Goal: Transaction & Acquisition: Complete application form

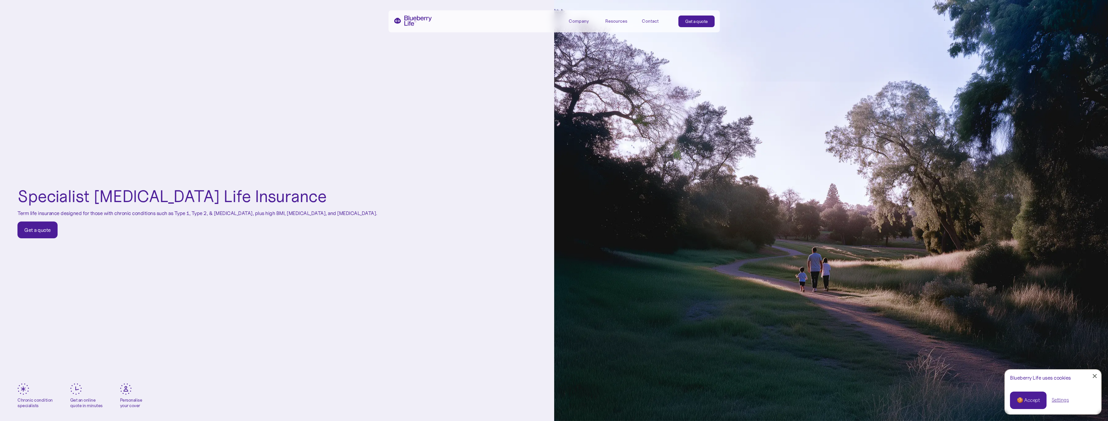
click at [42, 227] on div "Get a quote" at bounding box center [37, 230] width 27 height 6
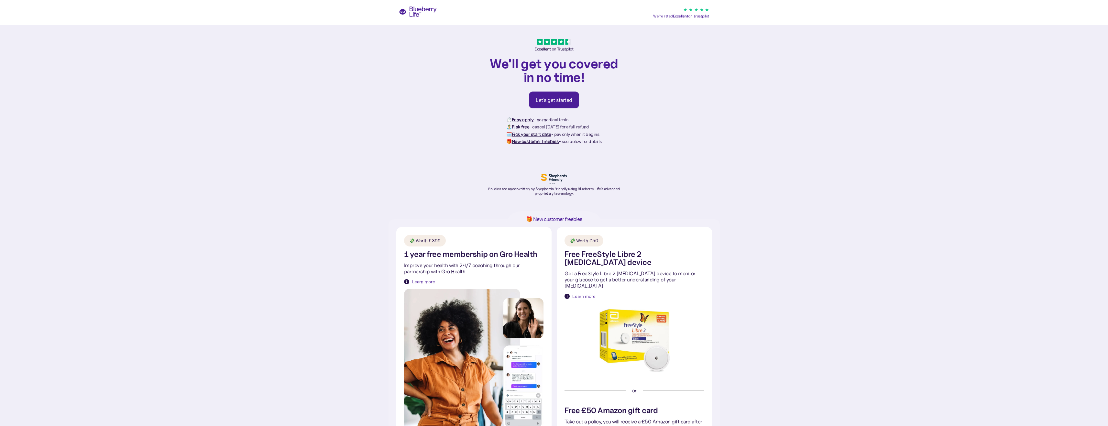
click at [560, 100] on div "Let's get started" at bounding box center [554, 100] width 37 height 6
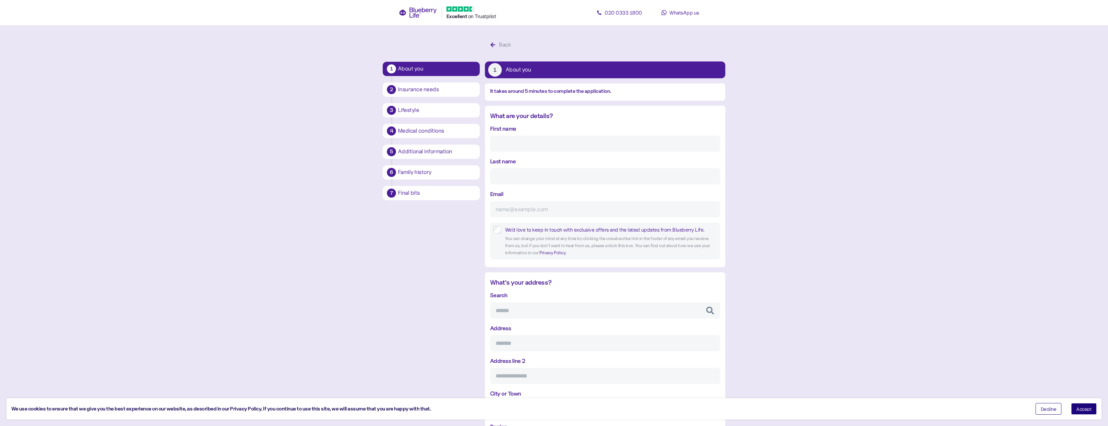
scroll to position [12, 0]
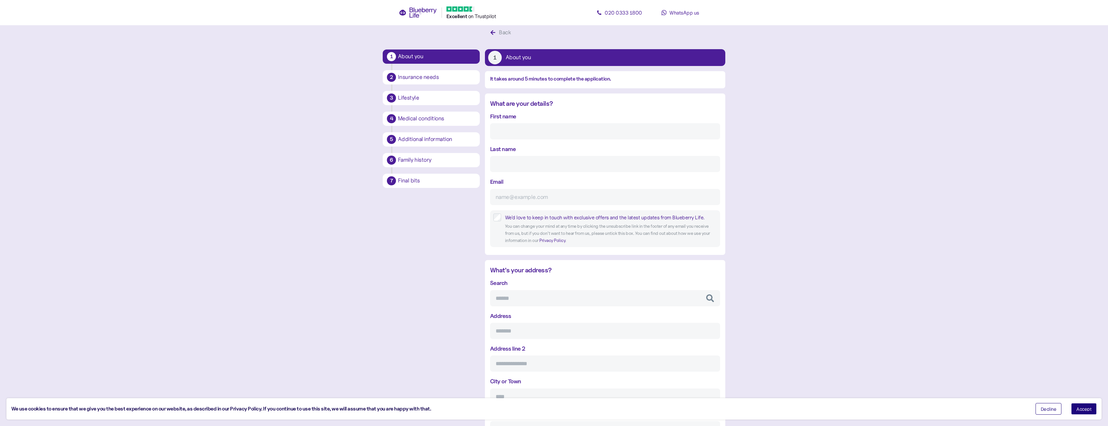
click at [543, 131] on input "First name" at bounding box center [605, 131] width 230 height 16
type input "Julie"
type input "Parcell"
type input "julieparcell@hotmail.com"
click at [553, 297] on input "Search" at bounding box center [605, 298] width 230 height 16
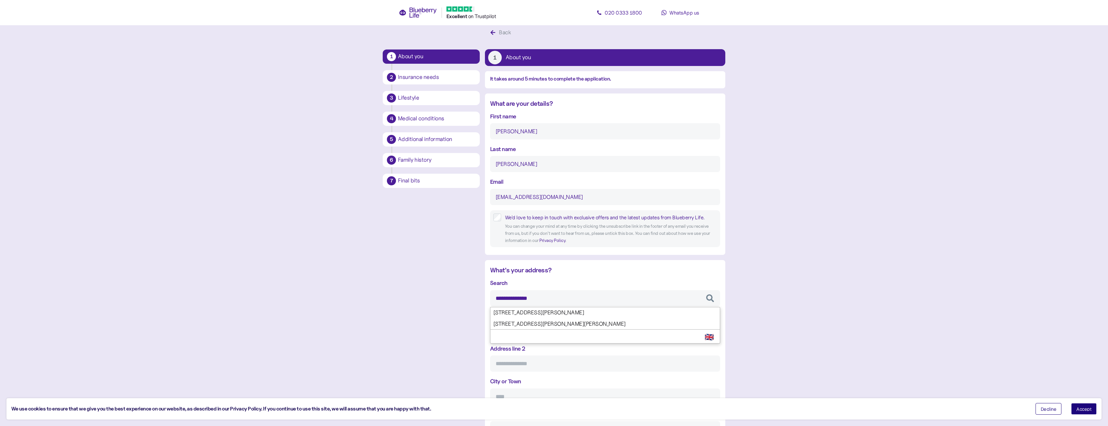
type input "**********"
type input "******"
type input "**********"
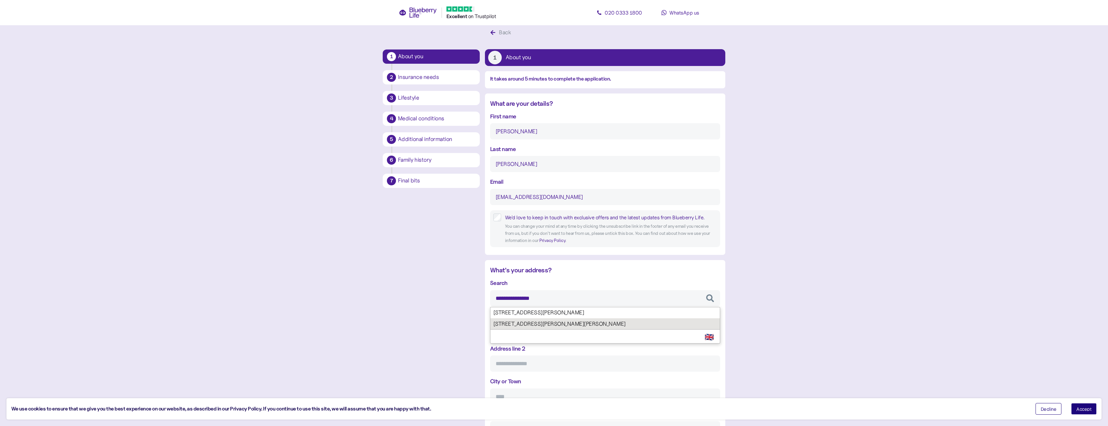
type input "********"
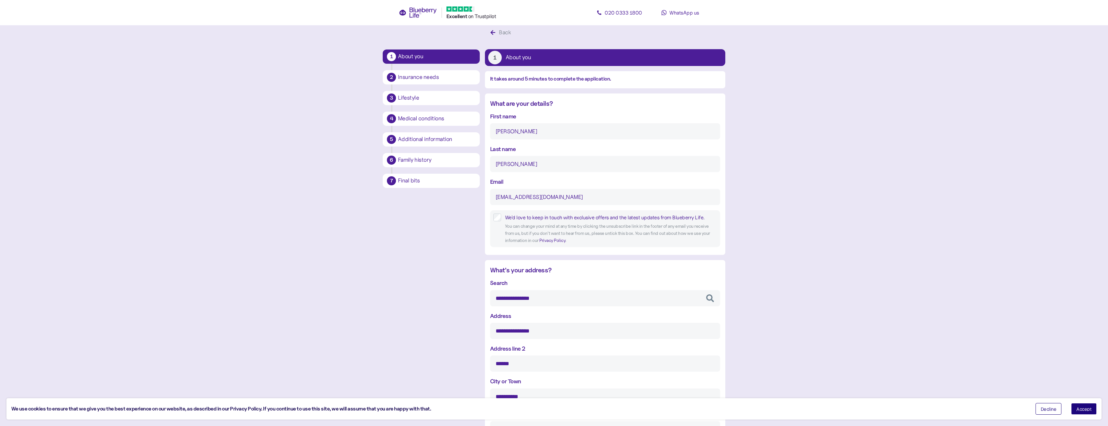
click at [549, 325] on div "**********" at bounding box center [605, 373] width 230 height 191
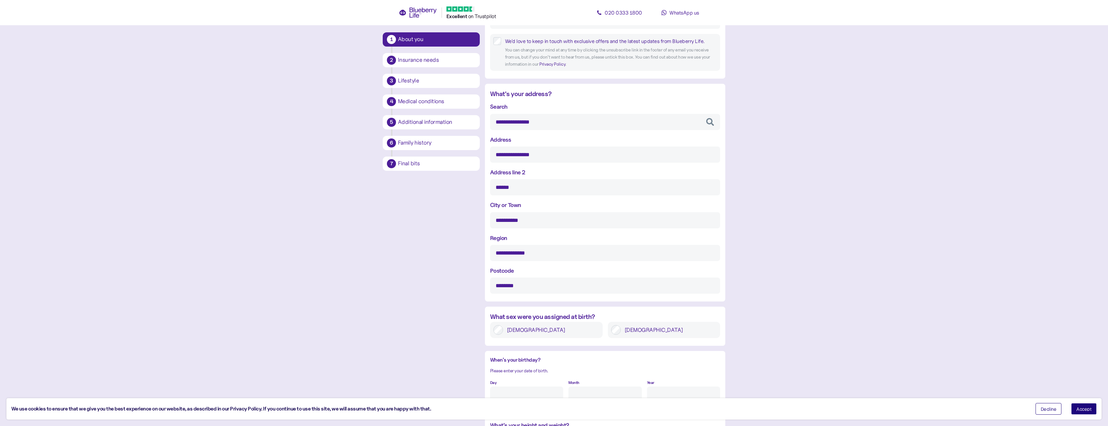
scroll to position [206, 0]
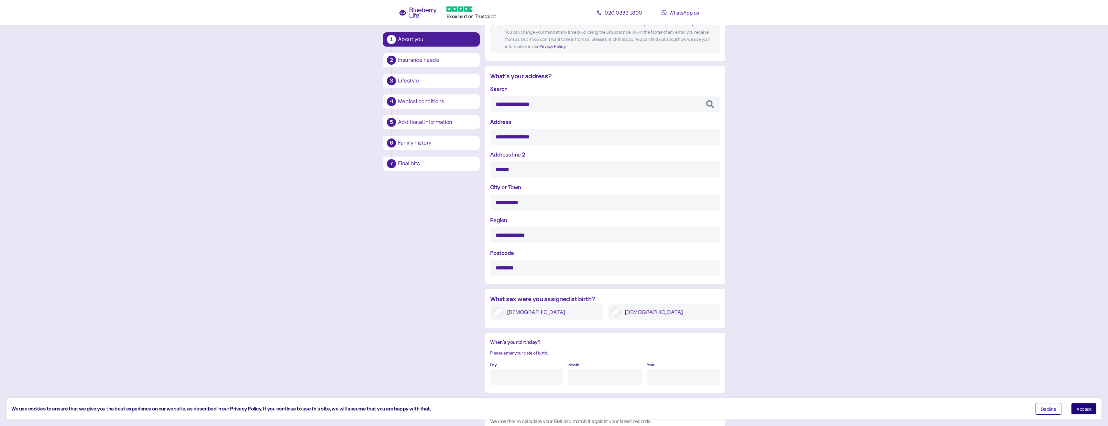
type input "**********"
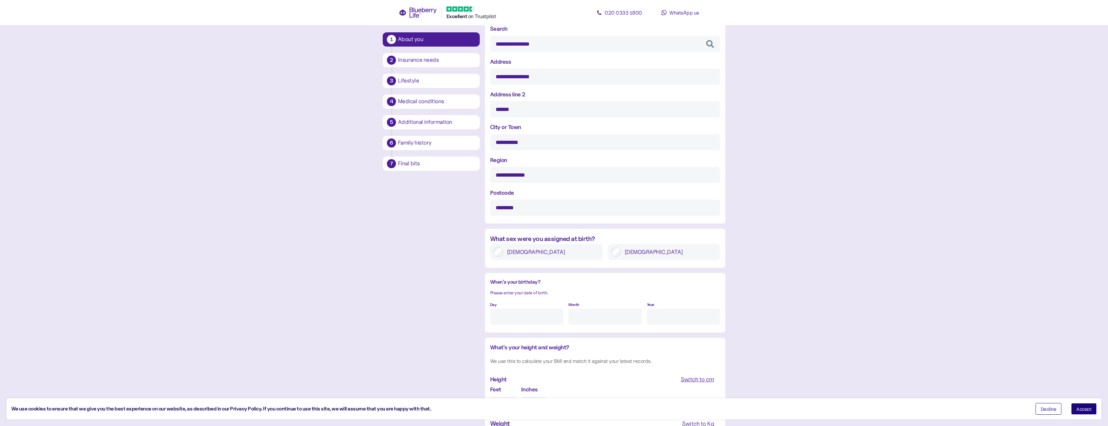
scroll to position [271, 0]
click at [535, 314] on input "Day" at bounding box center [526, 312] width 73 height 16
type input "19"
type input "3"
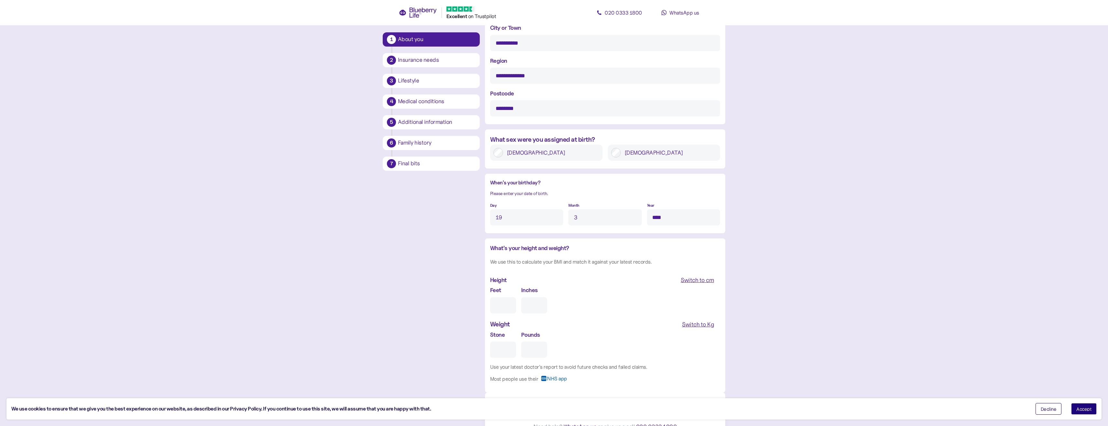
scroll to position [368, 0]
type input "****"
click at [503, 303] on input "Feet" at bounding box center [503, 303] width 26 height 16
type input "4"
type input "0"
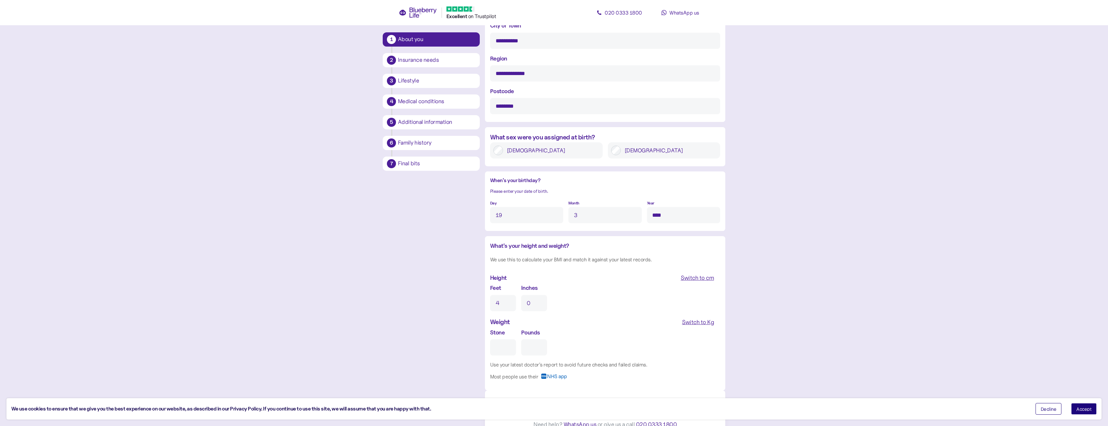
type input "4"
click at [533, 301] on input "0" at bounding box center [534, 303] width 26 height 16
type input "11"
click at [503, 347] on input "Stone" at bounding box center [503, 347] width 26 height 16
type input "1"
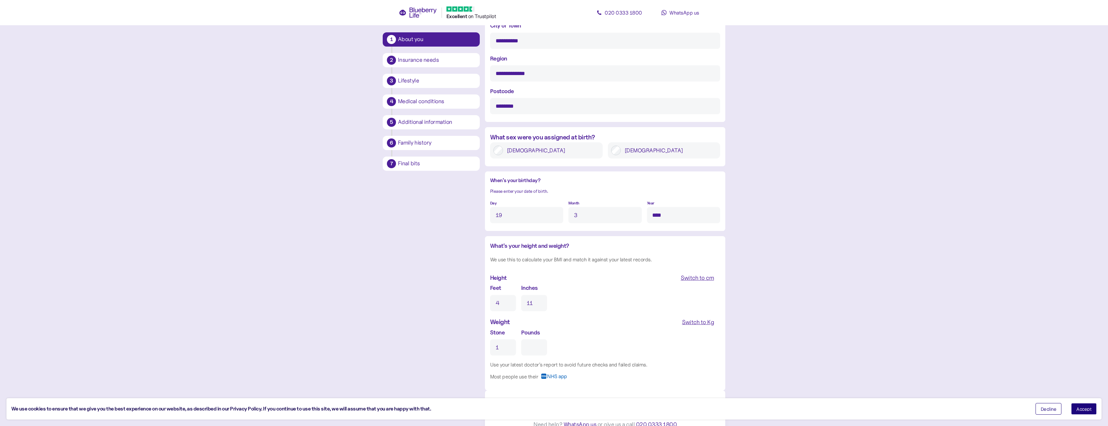
type input "0"
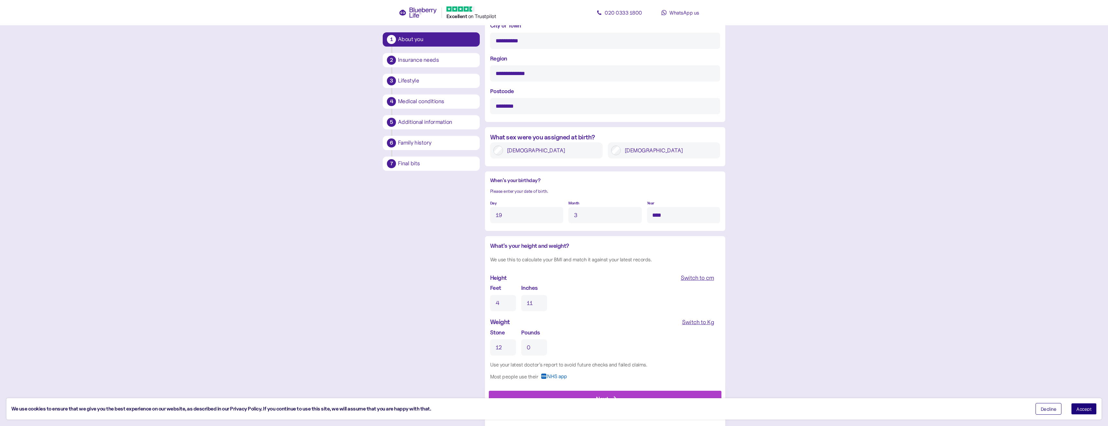
type input "12"
click at [534, 348] on input "0" at bounding box center [534, 347] width 26 height 16
type input "12"
click at [601, 339] on div "Stone 12 Pounds 12" at bounding box center [605, 341] width 230 height 27
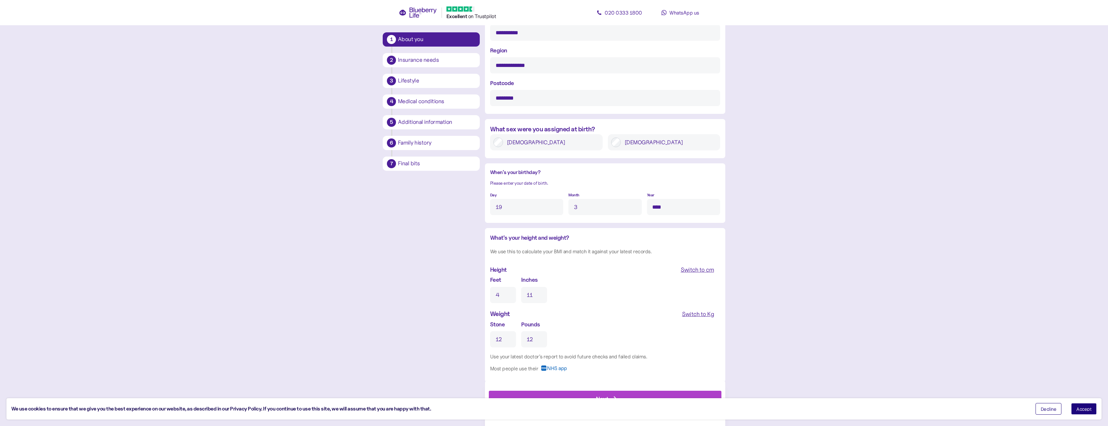
scroll to position [378, 0]
click at [615, 395] on div "Next" at bounding box center [606, 399] width 218 height 16
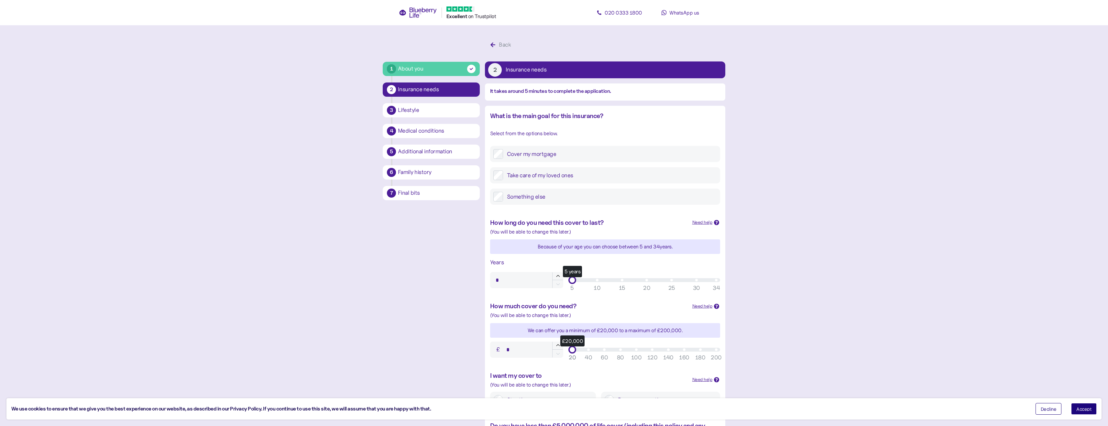
click at [1047, 408] on span "Decline" at bounding box center [1048, 409] width 16 height 5
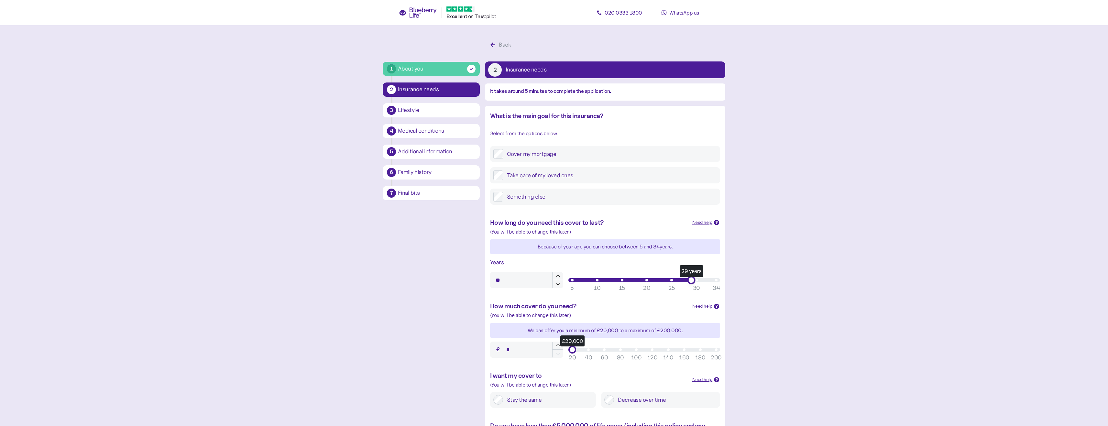
type input "**"
drag, startPoint x: 570, startPoint y: 281, endPoint x: 699, endPoint y: 289, distance: 129.6
click at [699, 284] on div "30 years 5 10 15 20 25 30 34" at bounding box center [644, 280] width 152 height 8
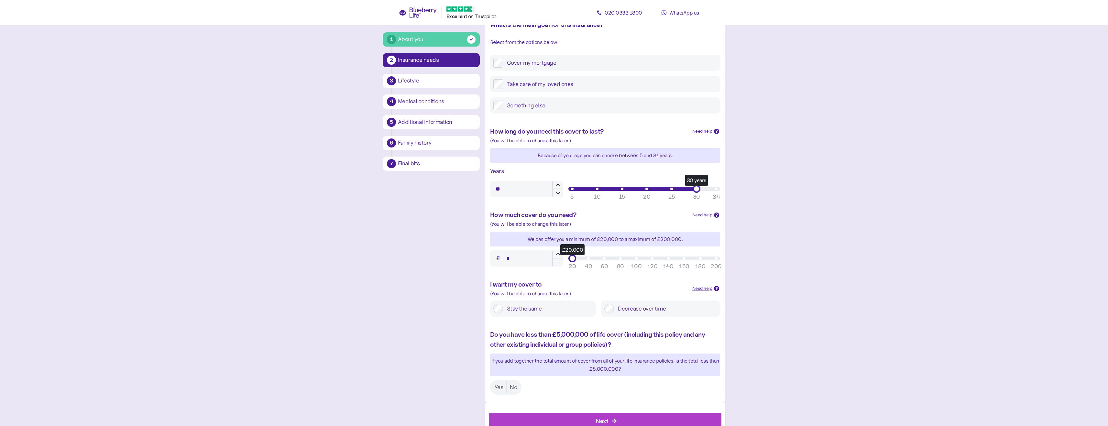
scroll to position [97, 0]
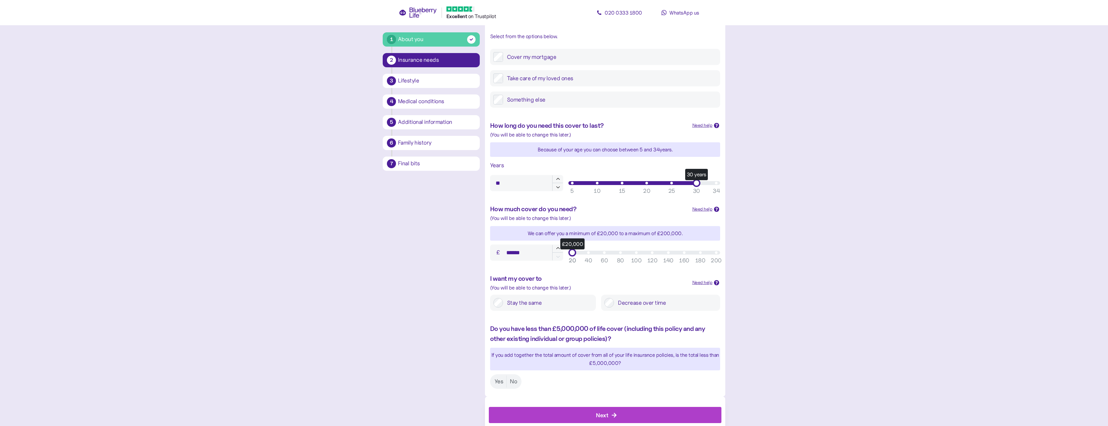
click at [573, 251] on div "£20,000" at bounding box center [572, 253] width 8 height 8
type input "******"
drag, startPoint x: 574, startPoint y: 251, endPoint x: 563, endPoint y: 252, distance: 10.4
click at [563, 252] on div "£ ****** £20,000 20 40 60 80 100 120 140 160 180 200 20" at bounding box center [604, 252] width 235 height 21
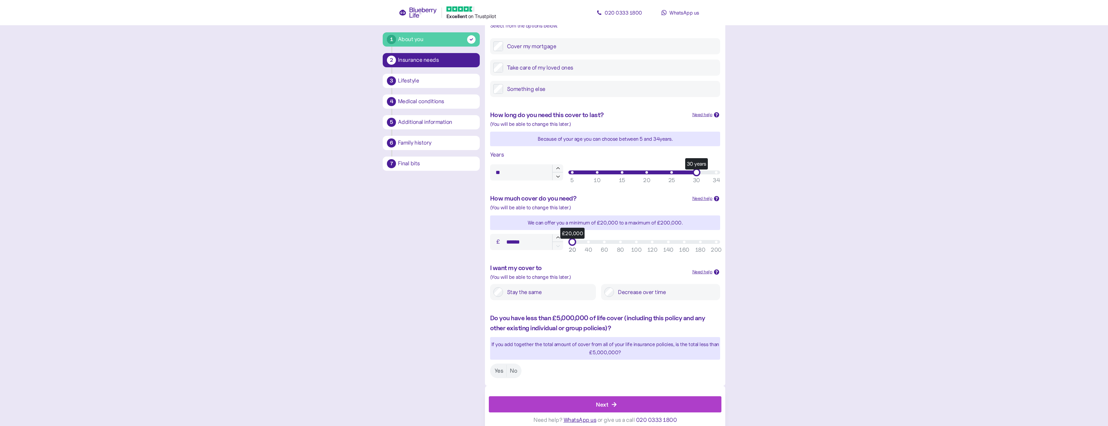
scroll to position [114, 0]
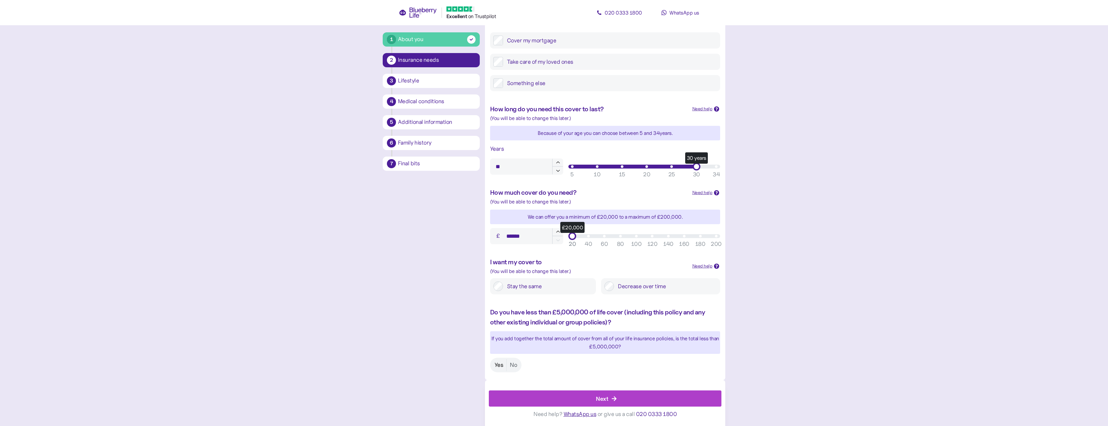
click at [498, 366] on label "Yes" at bounding box center [498, 365] width 15 height 12
click at [604, 395] on div "Next" at bounding box center [602, 398] width 12 height 9
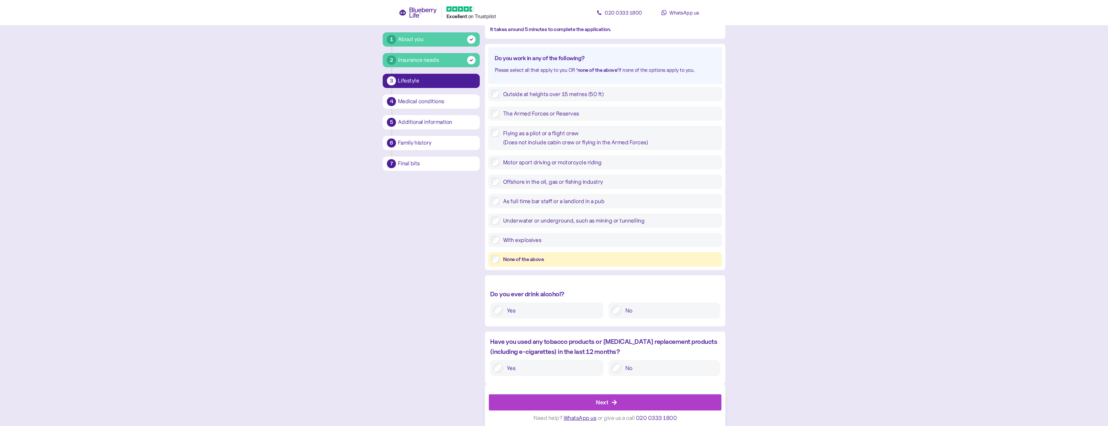
scroll to position [65, 0]
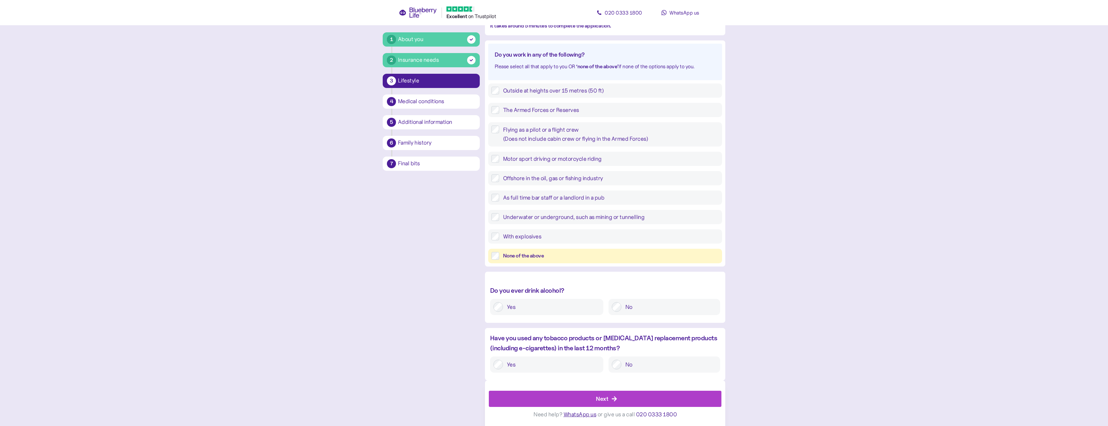
click at [612, 363] on div at bounding box center [617, 365] width 10 height 10
click at [620, 399] on div "Next" at bounding box center [606, 399] width 218 height 16
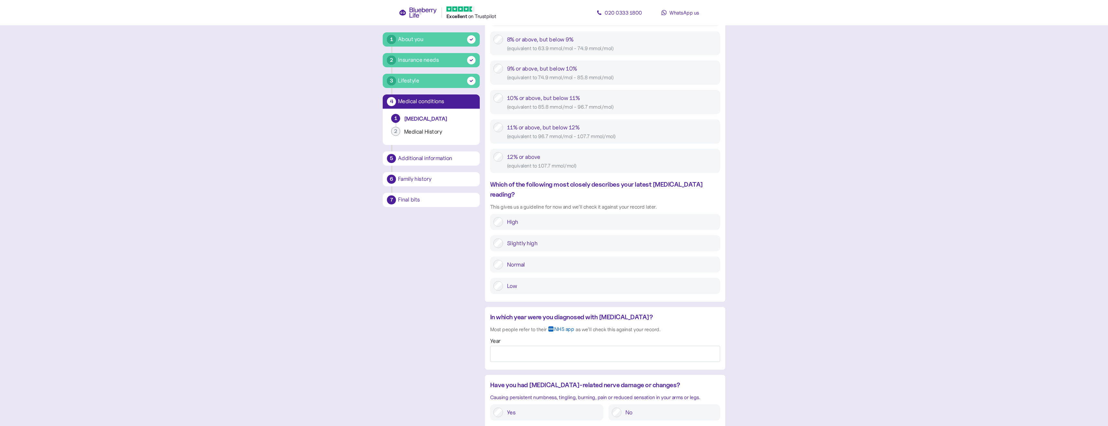
scroll to position [420, 0]
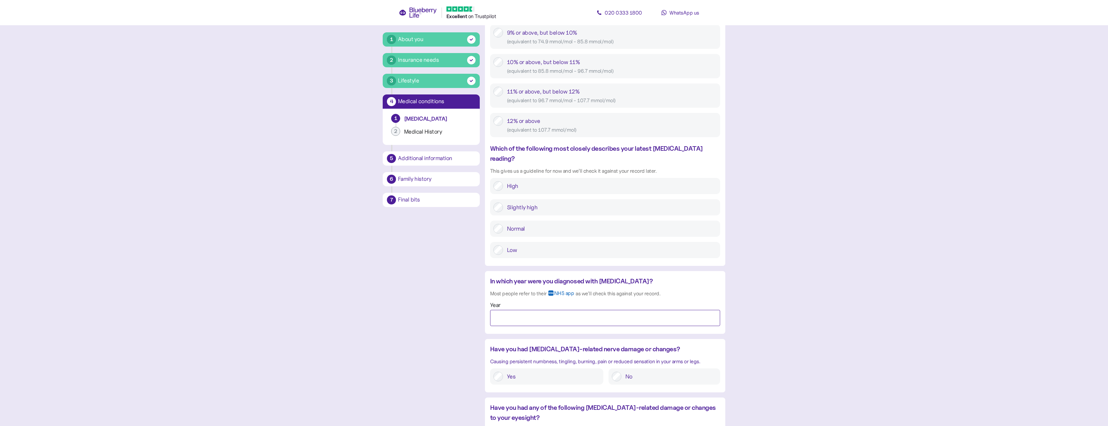
click at [583, 310] on input "Year" at bounding box center [605, 318] width 230 height 16
type input "****"
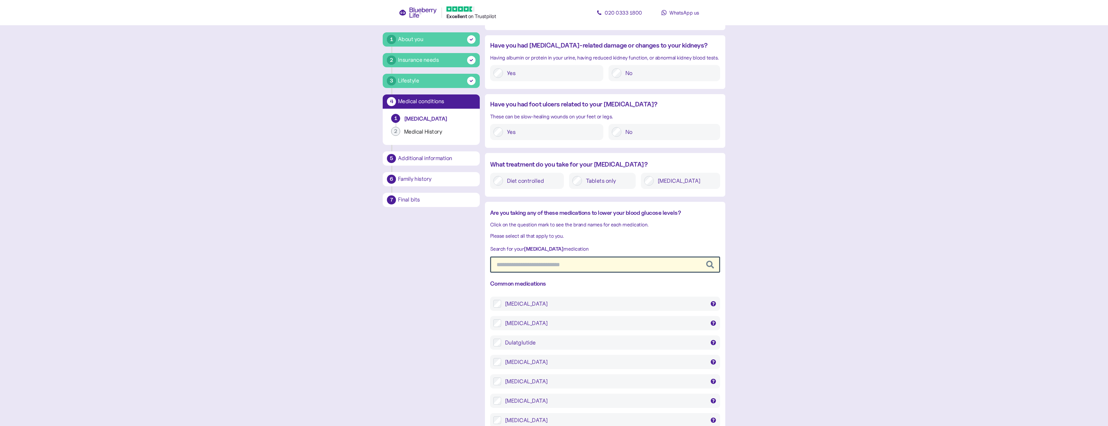
scroll to position [883, 0]
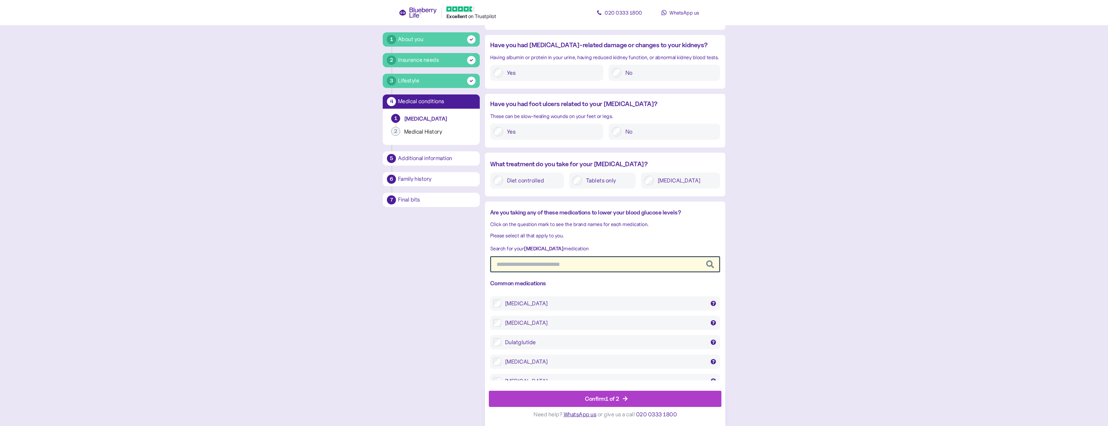
click at [631, 398] on div "Confirm 1 of 2" at bounding box center [606, 399] width 218 height 16
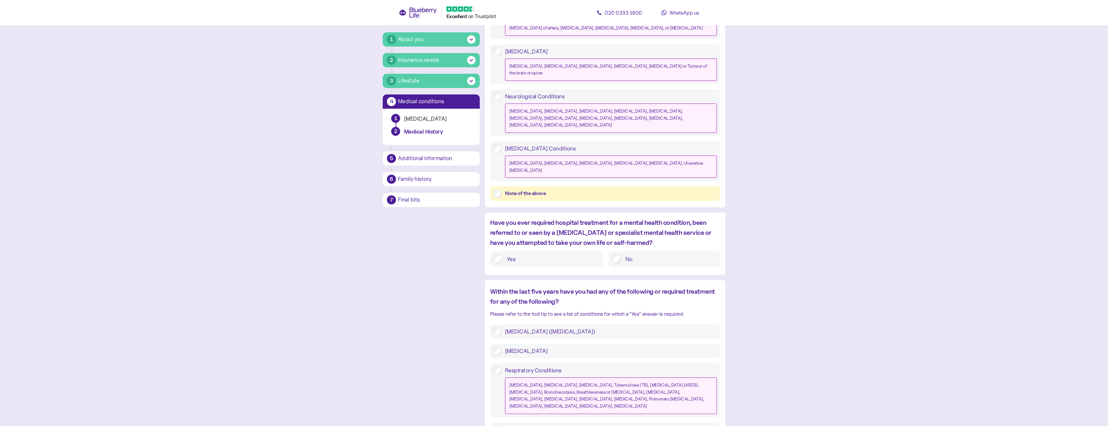
scroll to position [259, 0]
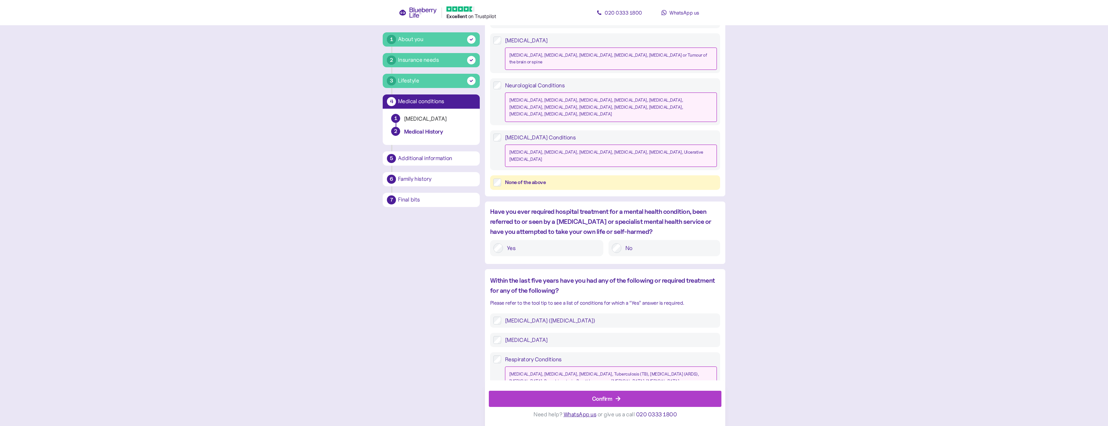
click at [636, 393] on div "Confirm" at bounding box center [606, 399] width 218 height 16
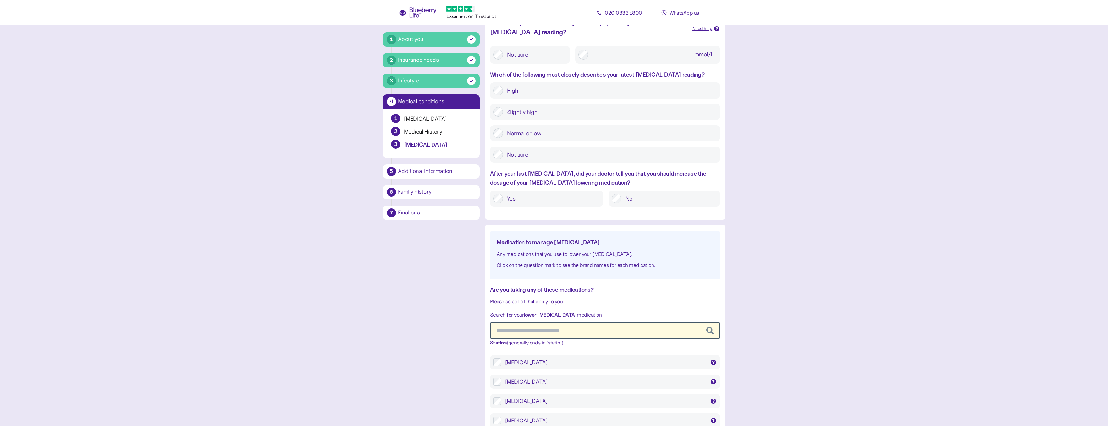
scroll to position [129, 0]
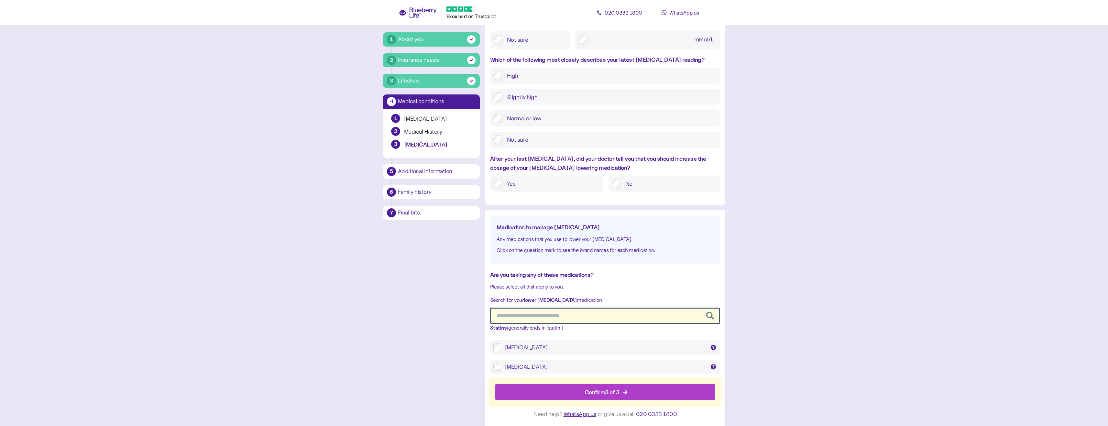
click at [631, 390] on div "Confirm 3 of 3" at bounding box center [606, 393] width 205 height 16
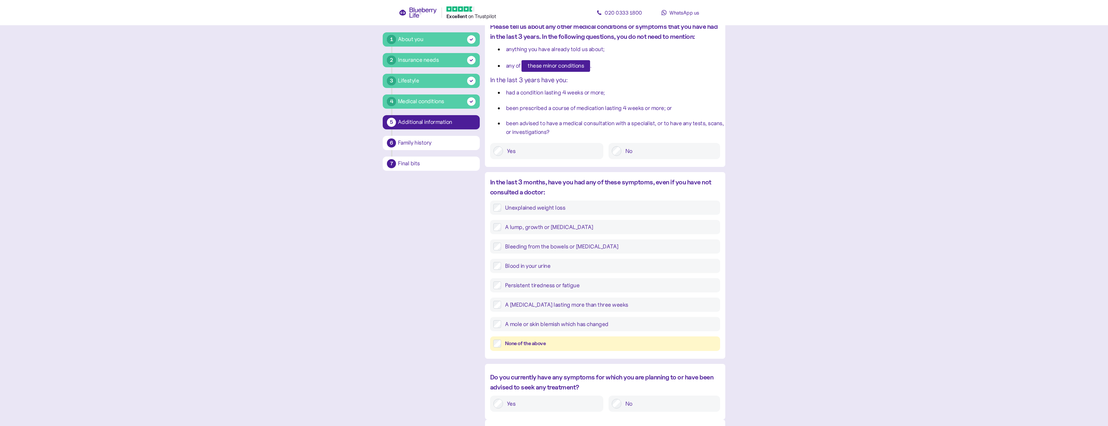
scroll to position [106, 0]
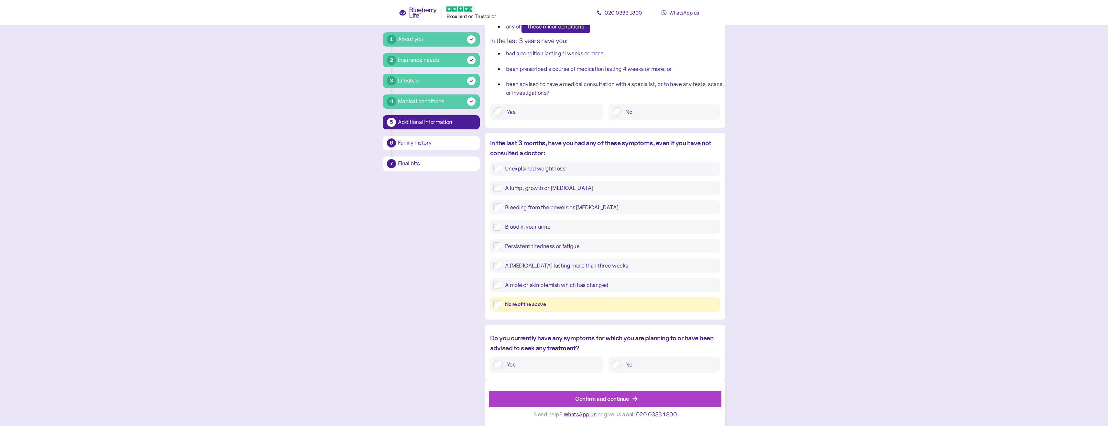
click at [617, 398] on div "Confirm and continue" at bounding box center [602, 398] width 54 height 9
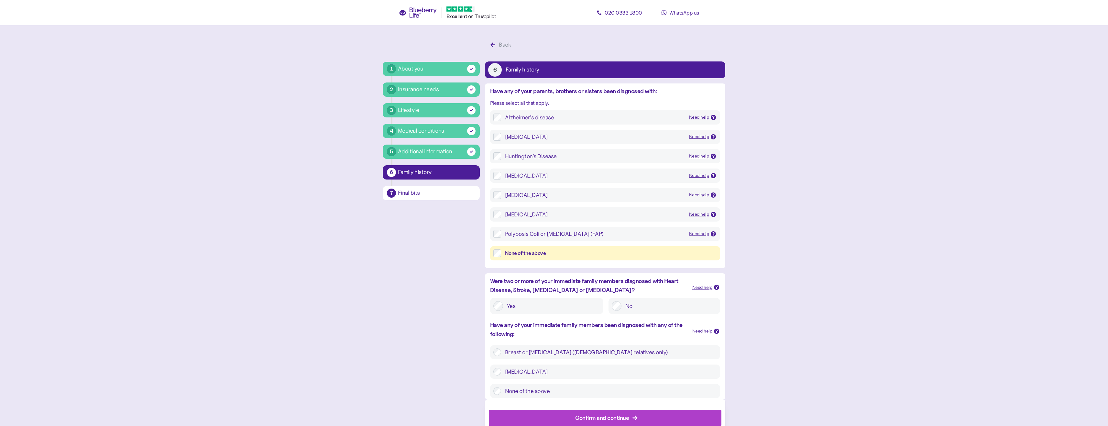
click at [527, 250] on div "None of the above" at bounding box center [611, 253] width 212 height 8
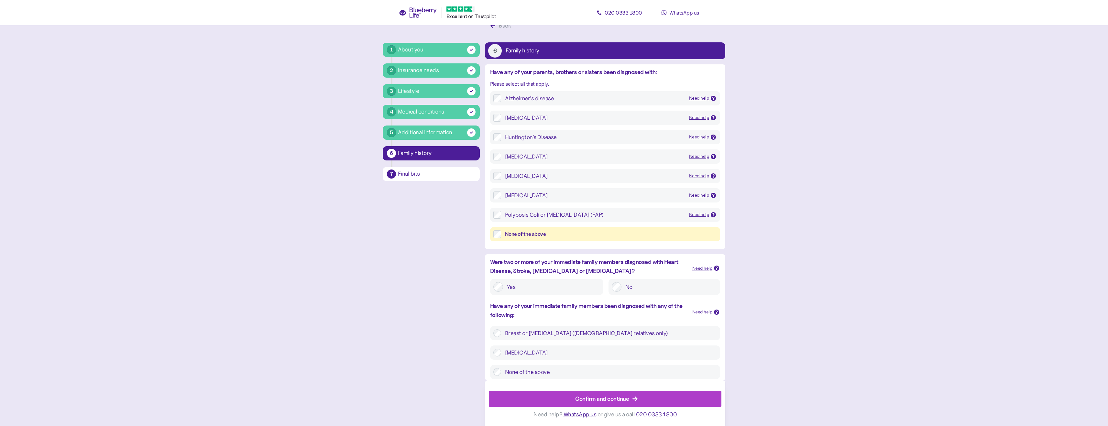
click at [602, 398] on div "Confirm and continue" at bounding box center [602, 398] width 54 height 9
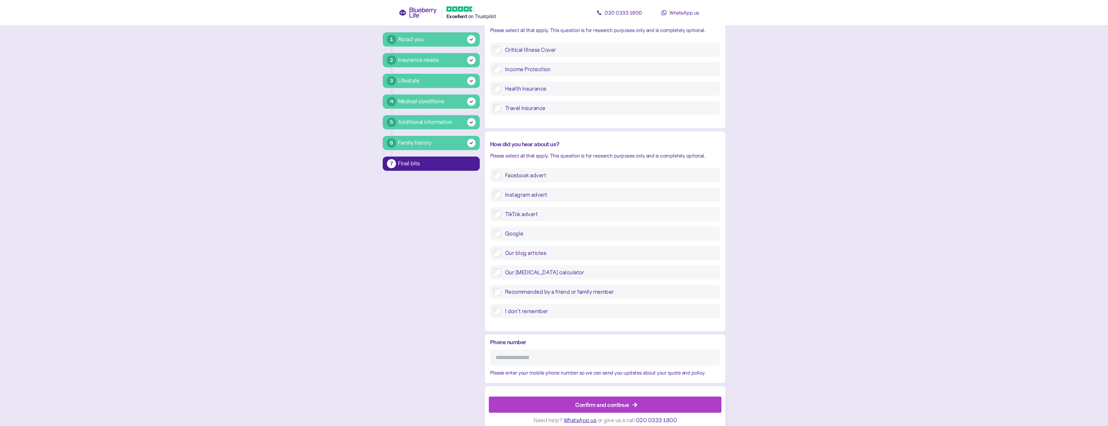
scroll to position [93, 0]
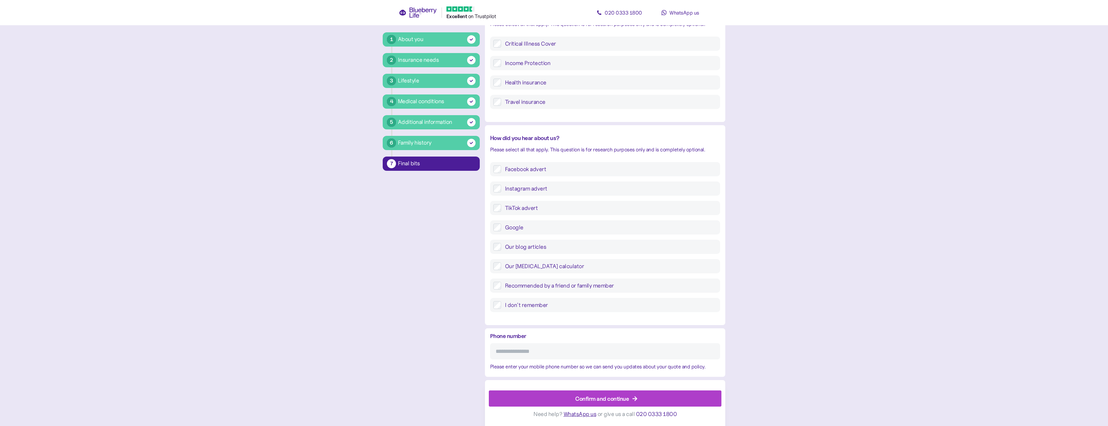
click at [590, 350] on input "Phone number" at bounding box center [605, 351] width 230 height 16
type input "**********"
click at [603, 399] on div "Confirm and continue" at bounding box center [602, 398] width 54 height 9
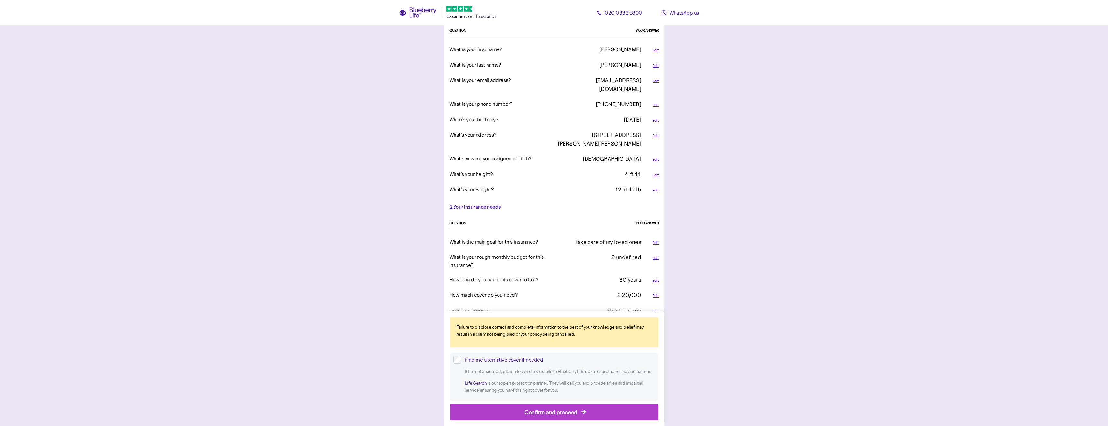
scroll to position [291, 0]
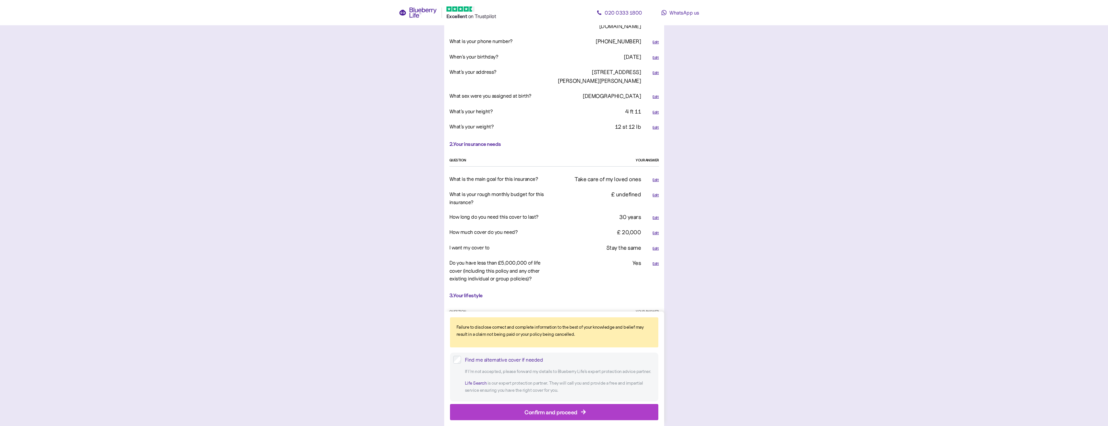
click at [528, 418] on span "Confirm and proceed" at bounding box center [550, 412] width 53 height 16
